Goal: Information Seeking & Learning: Learn about a topic

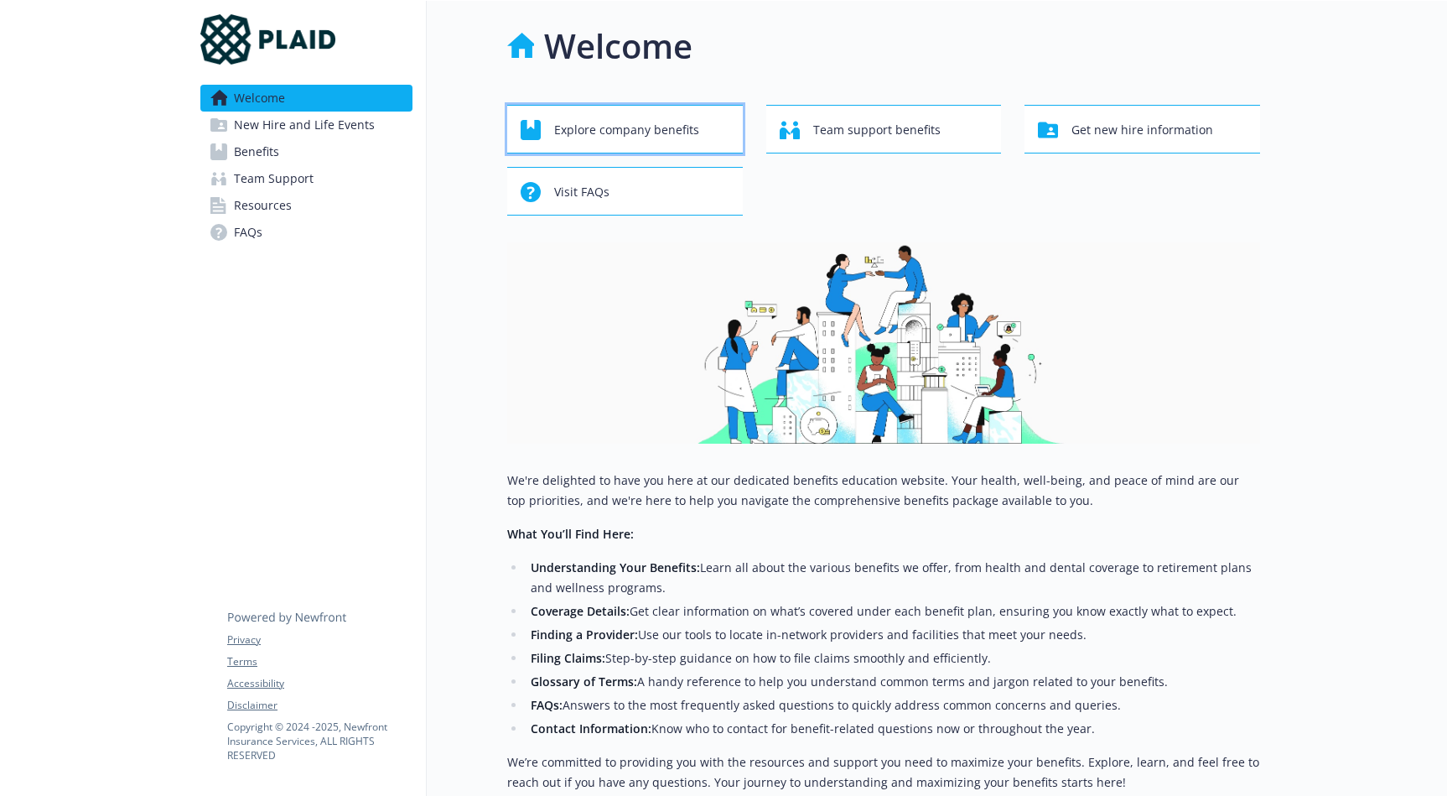
click at [617, 133] on span "Explore company benefits" at bounding box center [626, 130] width 145 height 32
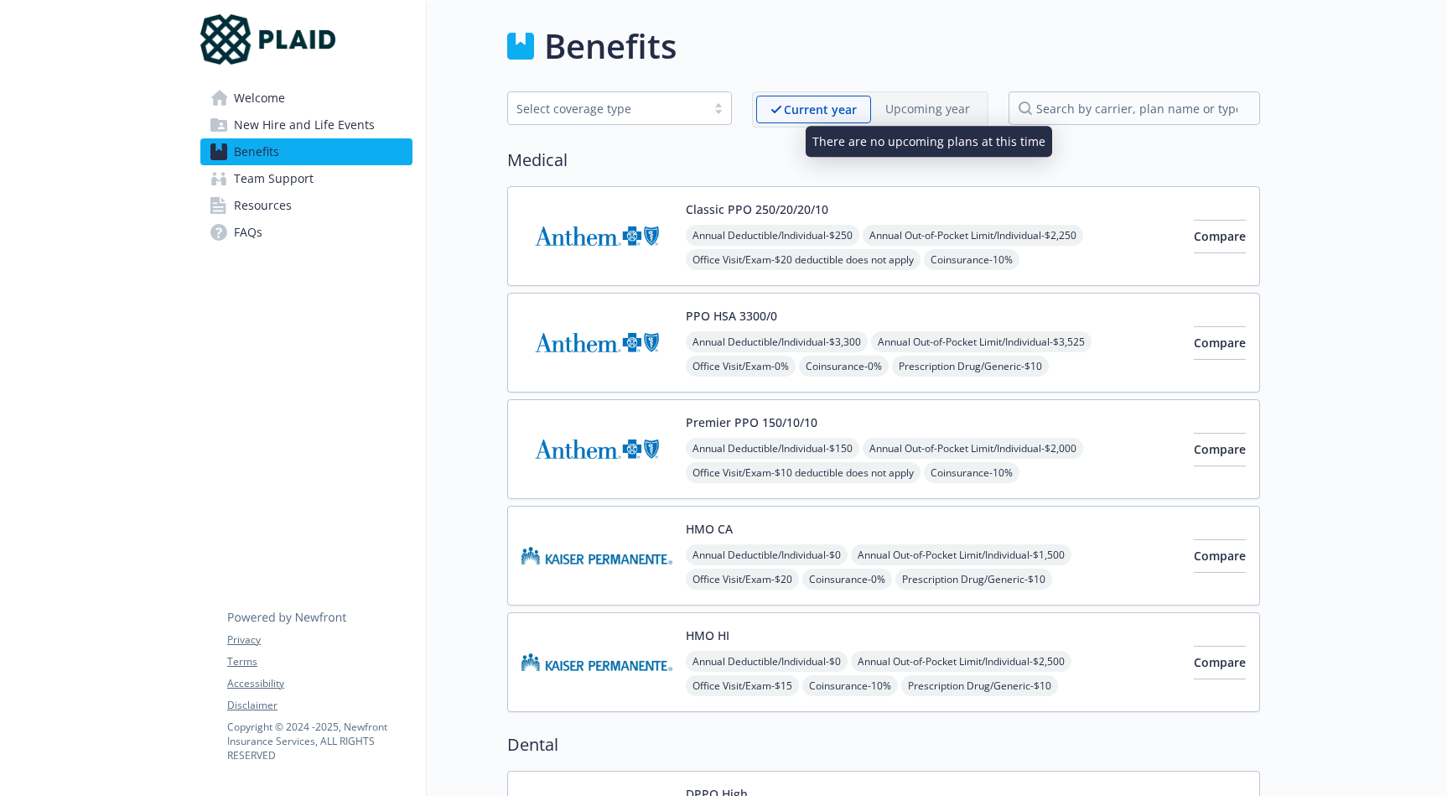
click at [926, 112] on p "Upcoming year" at bounding box center [928, 109] width 85 height 18
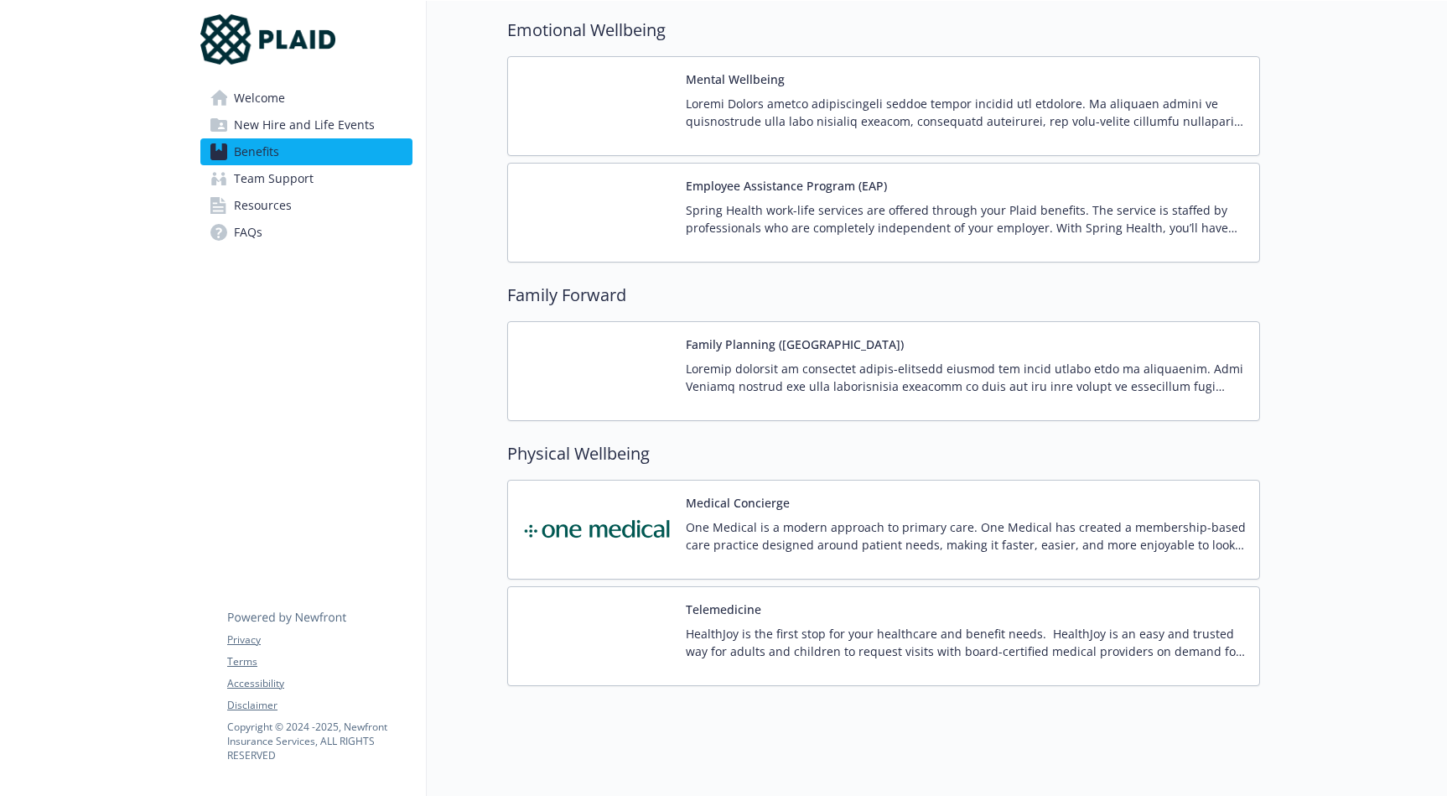
scroll to position [3219, 0]
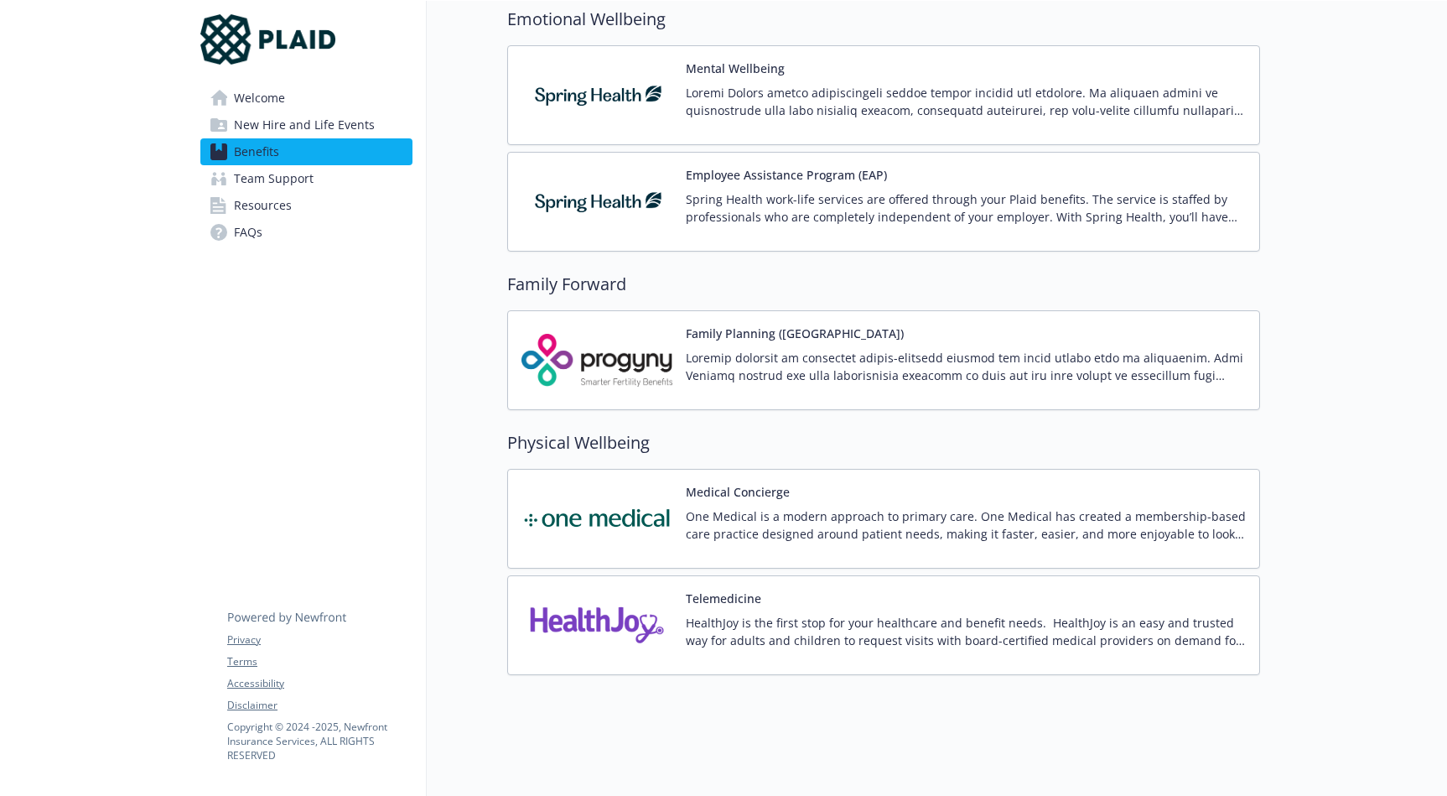
click at [794, 530] on p "One Medical is a modern approach to primary care. One Medical has created a mem…" at bounding box center [966, 524] width 560 height 35
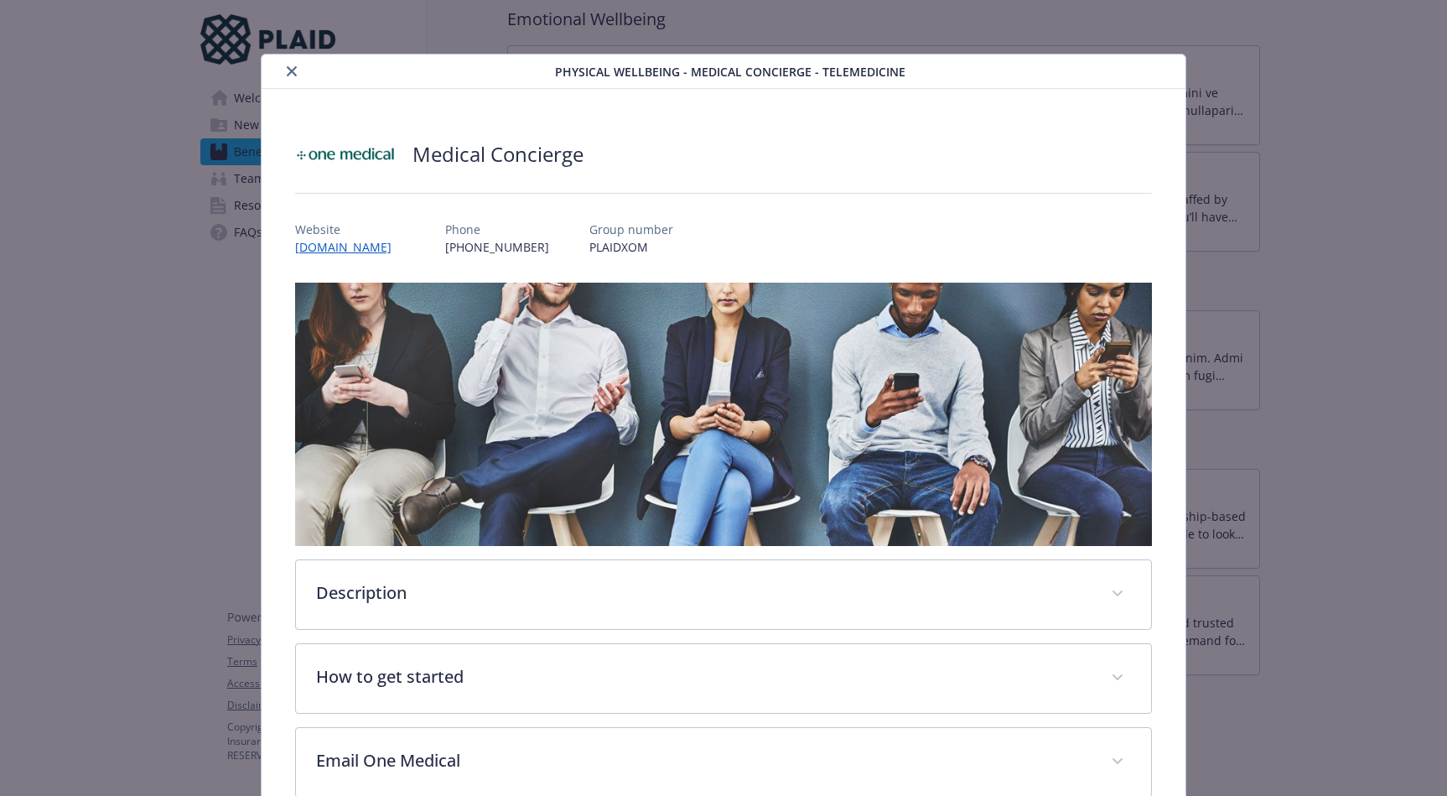
scroll to position [79, 0]
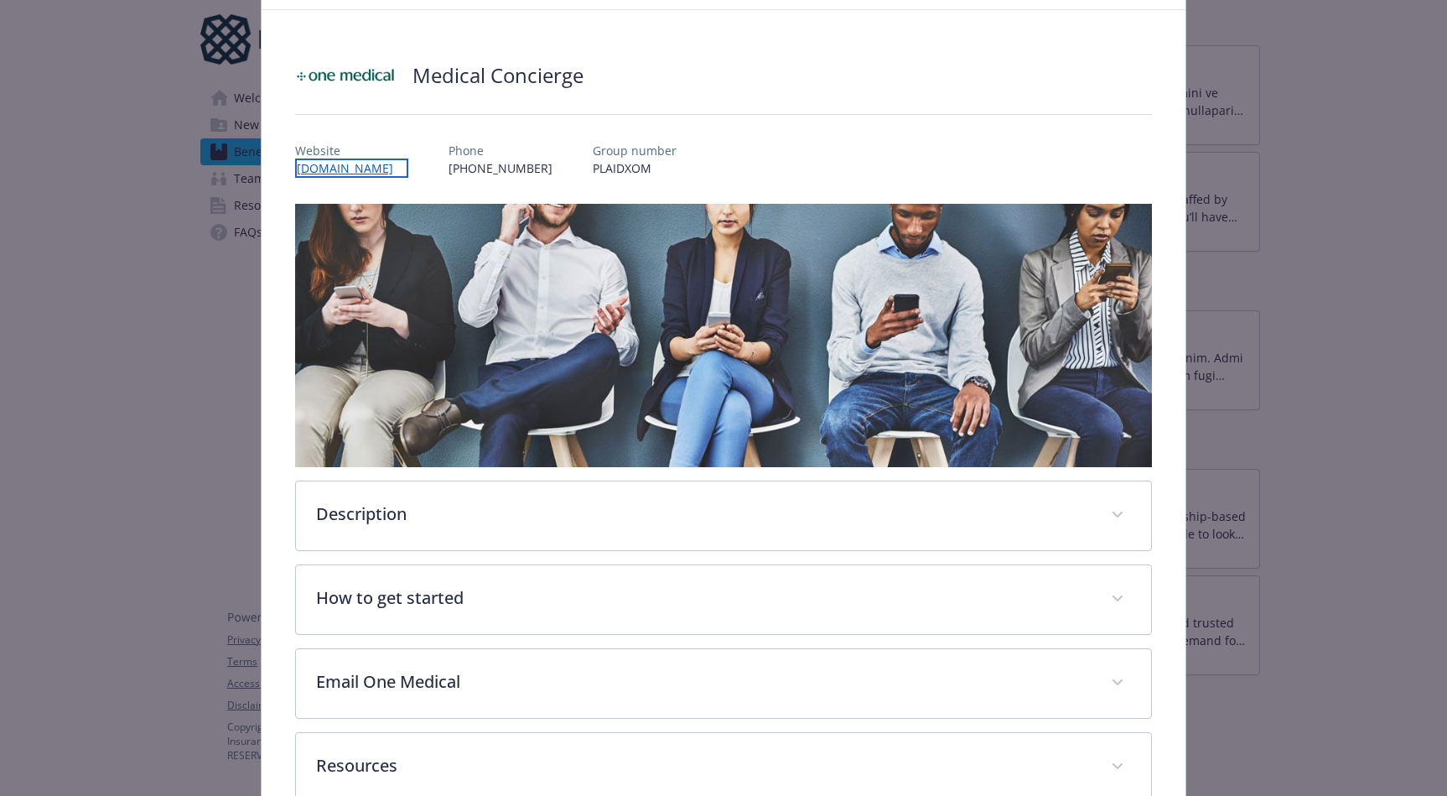
click at [396, 174] on link "[DOMAIN_NAME]" at bounding box center [351, 167] width 113 height 19
